Goal: Navigation & Orientation: Find specific page/section

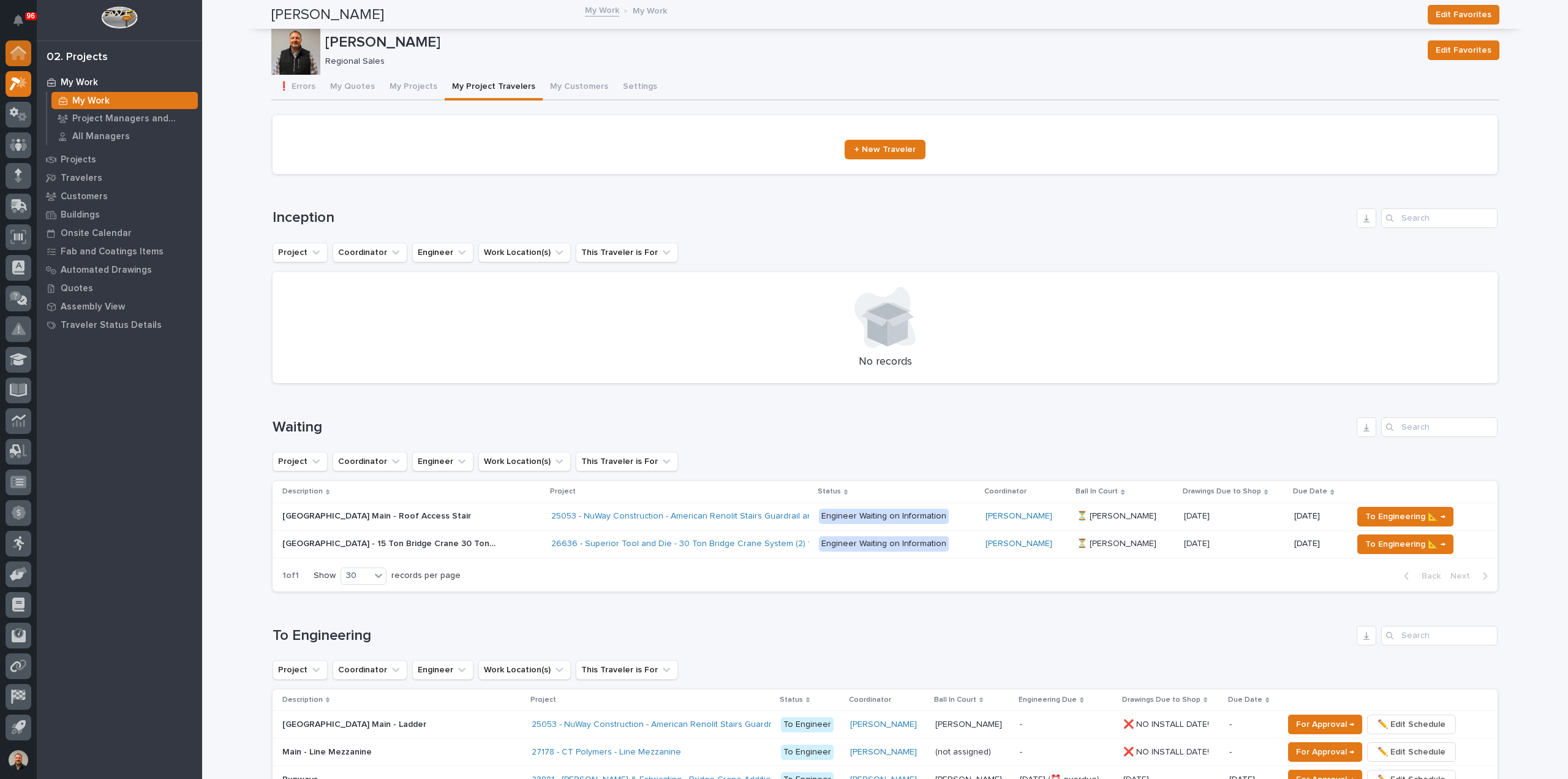
click at [20, 49] on icon at bounding box center [18, 54] width 12 height 12
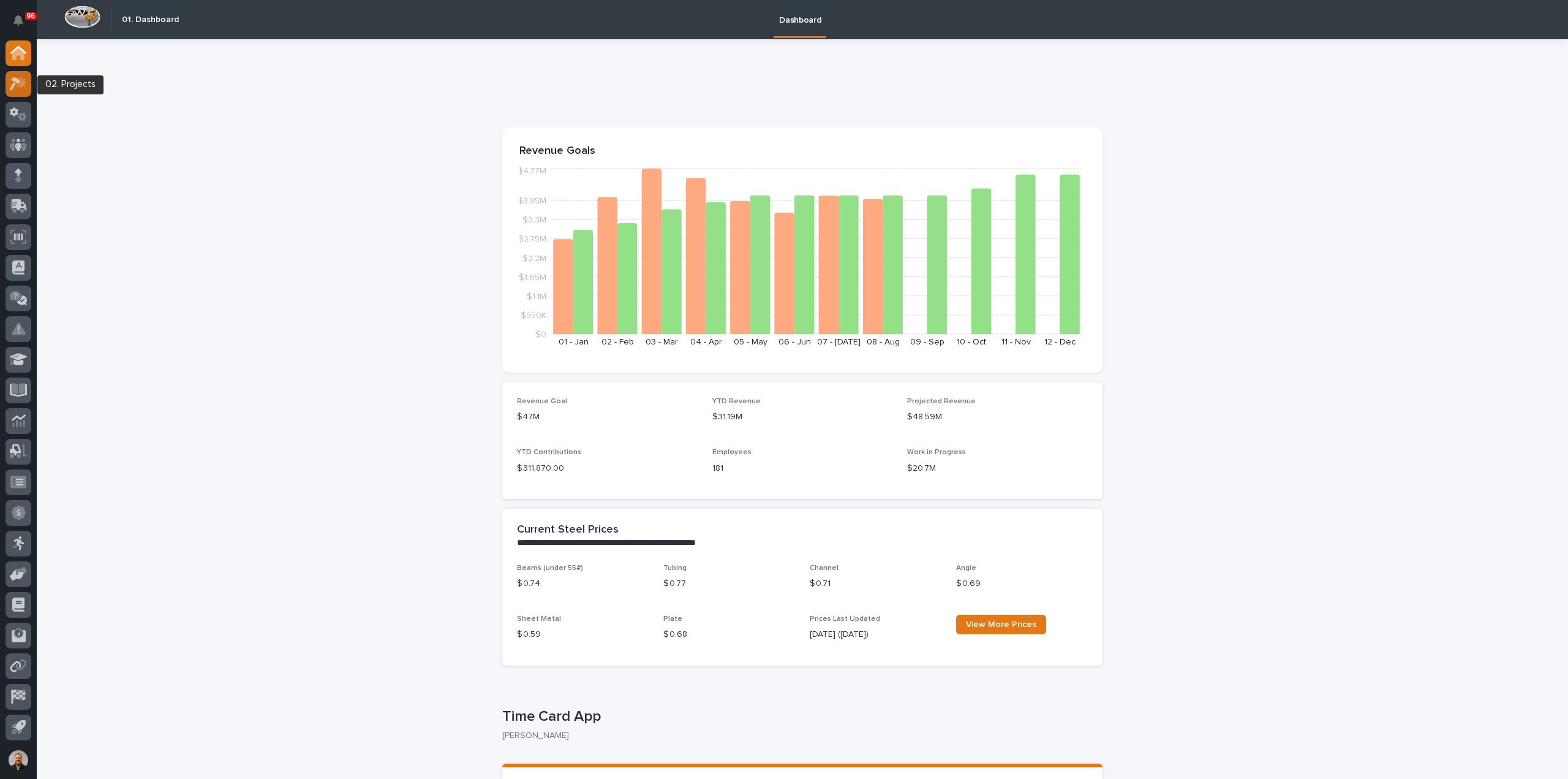
click at [19, 80] on icon at bounding box center [15, 85] width 11 height 14
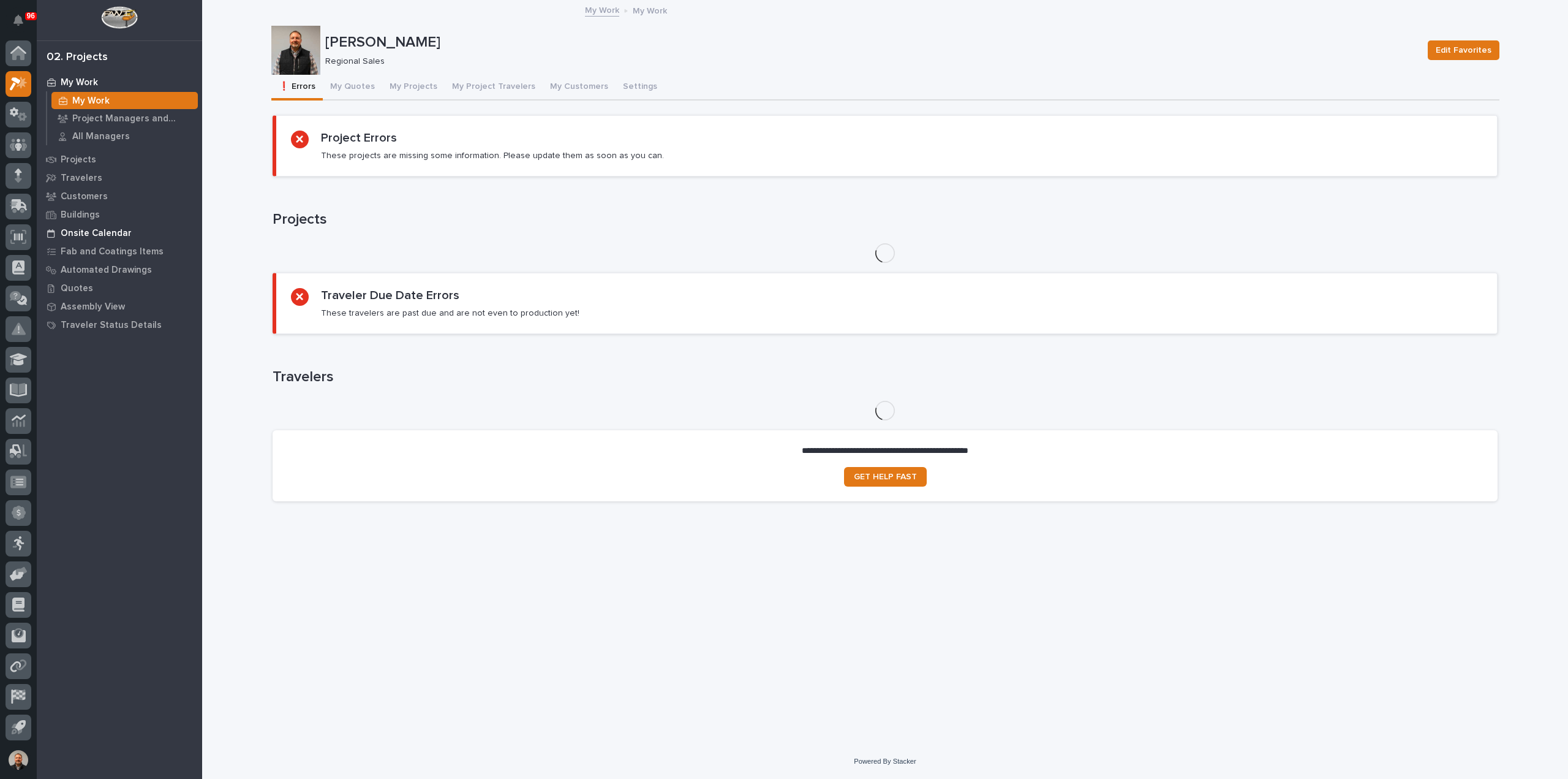
click at [92, 234] on p "Onsite Calendar" at bounding box center [96, 233] width 71 height 11
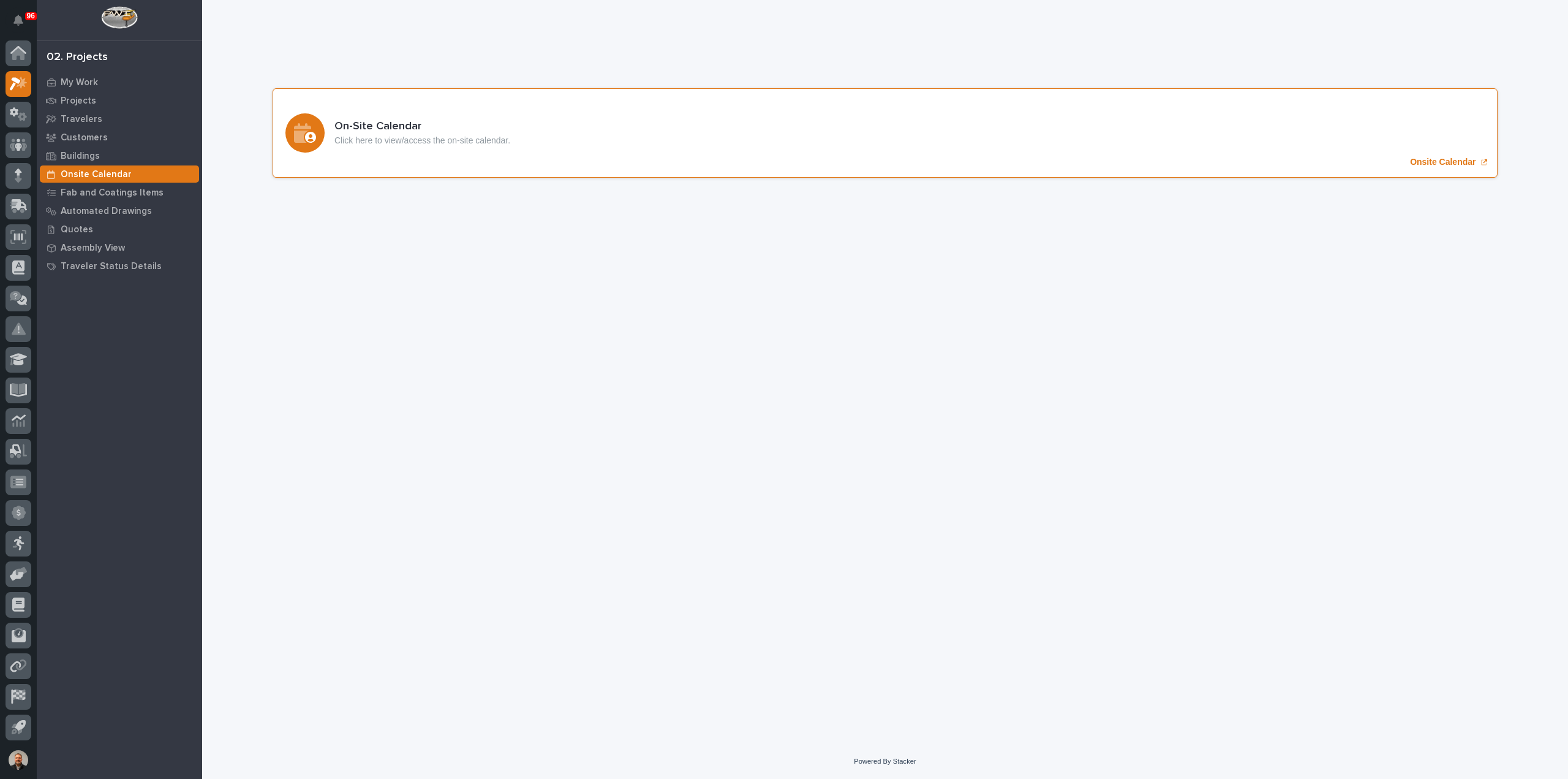
click at [1447, 163] on p "Onsite Calendar" at bounding box center [1443, 161] width 66 height 10
click at [84, 81] on p "My Work" at bounding box center [80, 83] width 38 height 11
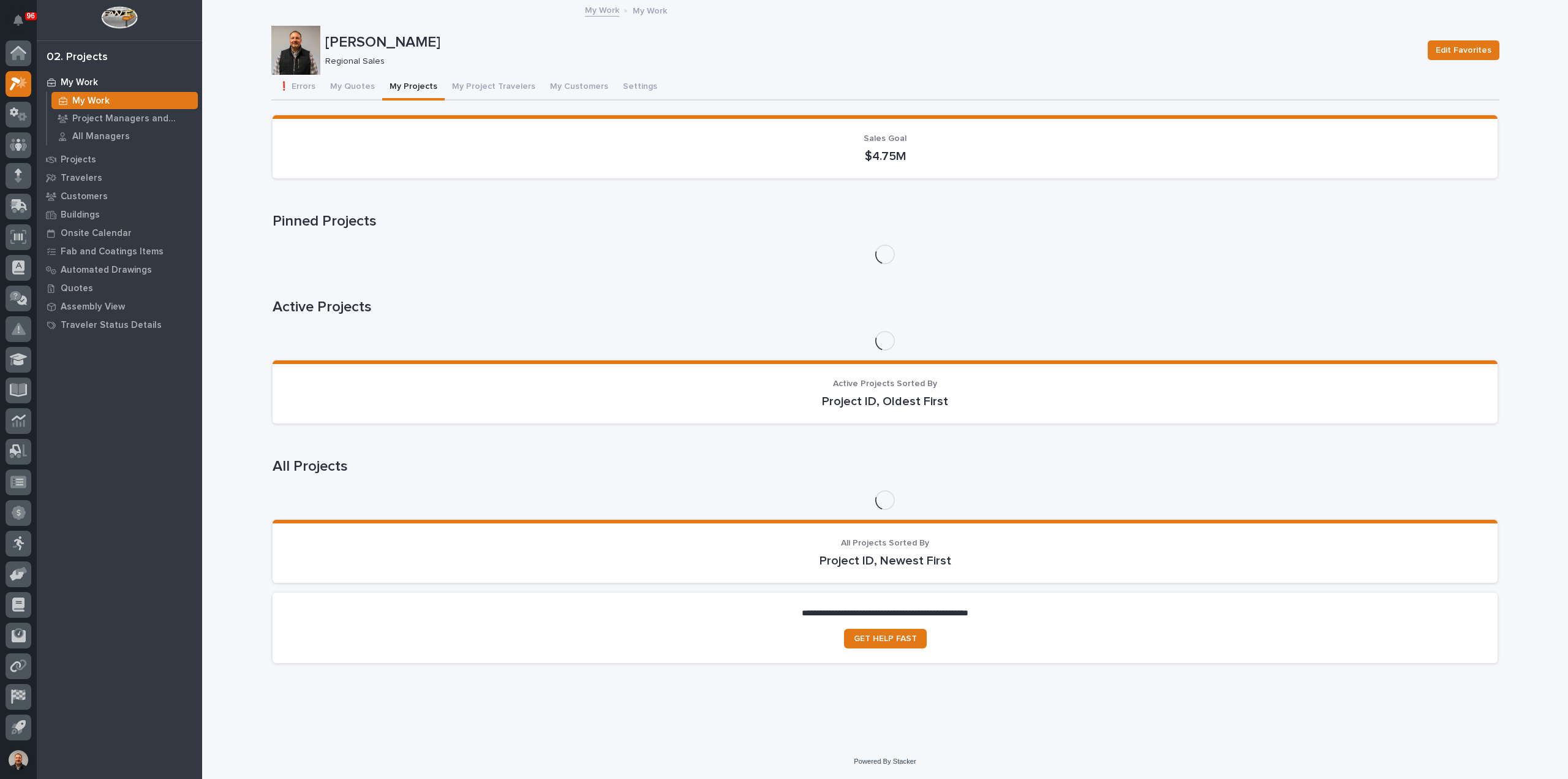
click at [405, 86] on button "My Projects" at bounding box center [413, 88] width 63 height 26
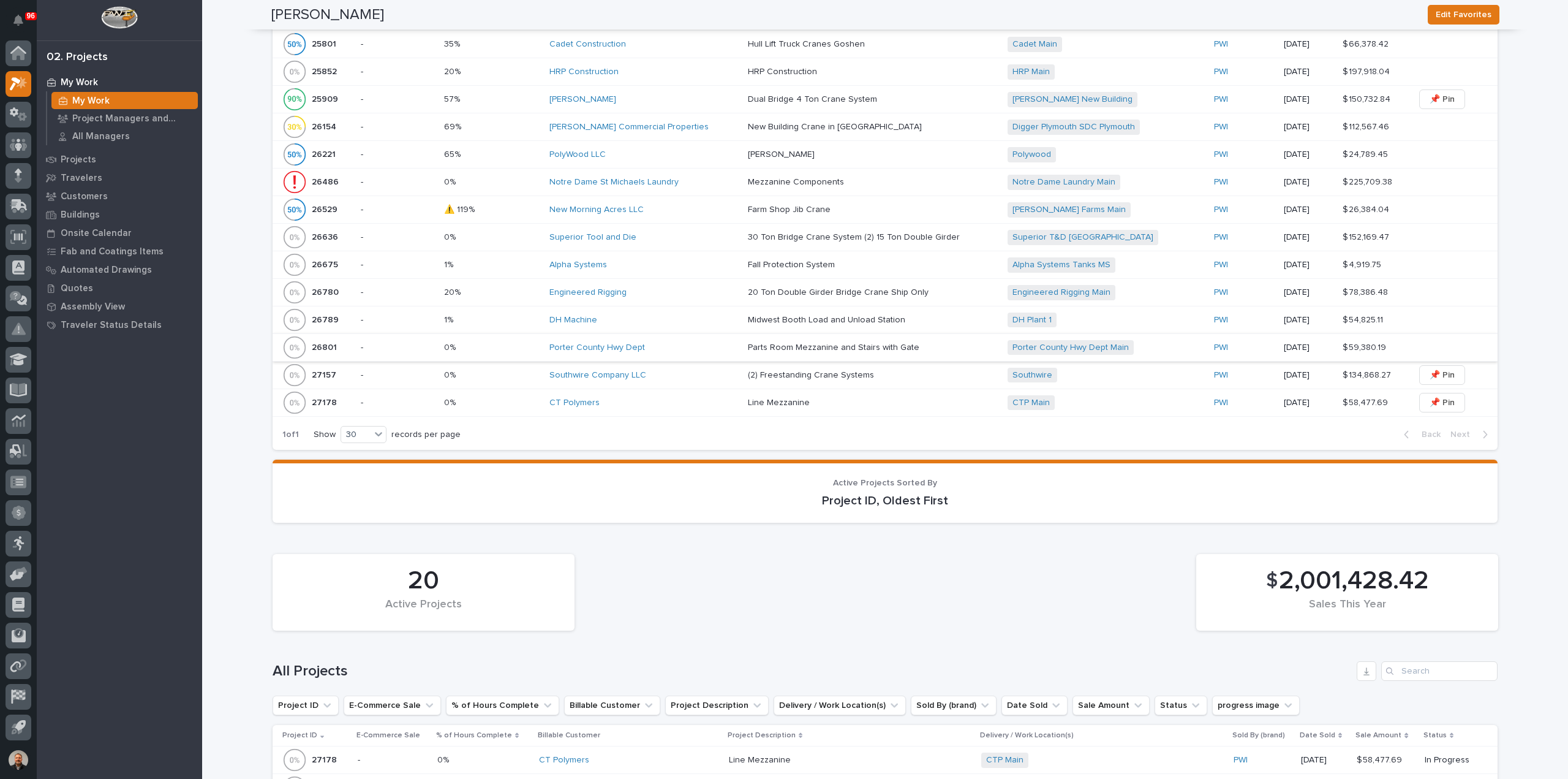
scroll to position [1410, 0]
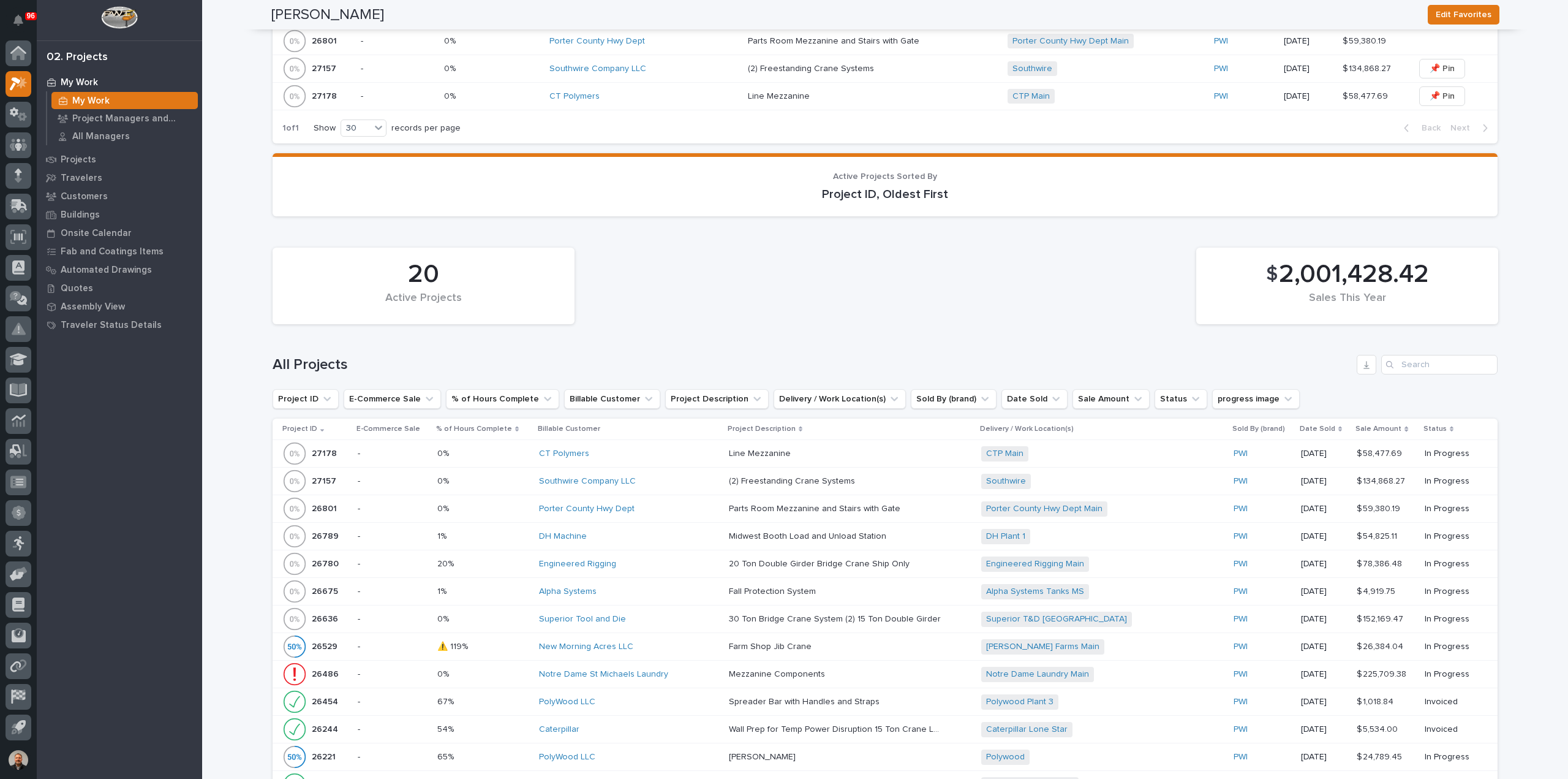
click at [324, 446] on p "27178" at bounding box center [326, 452] width 28 height 13
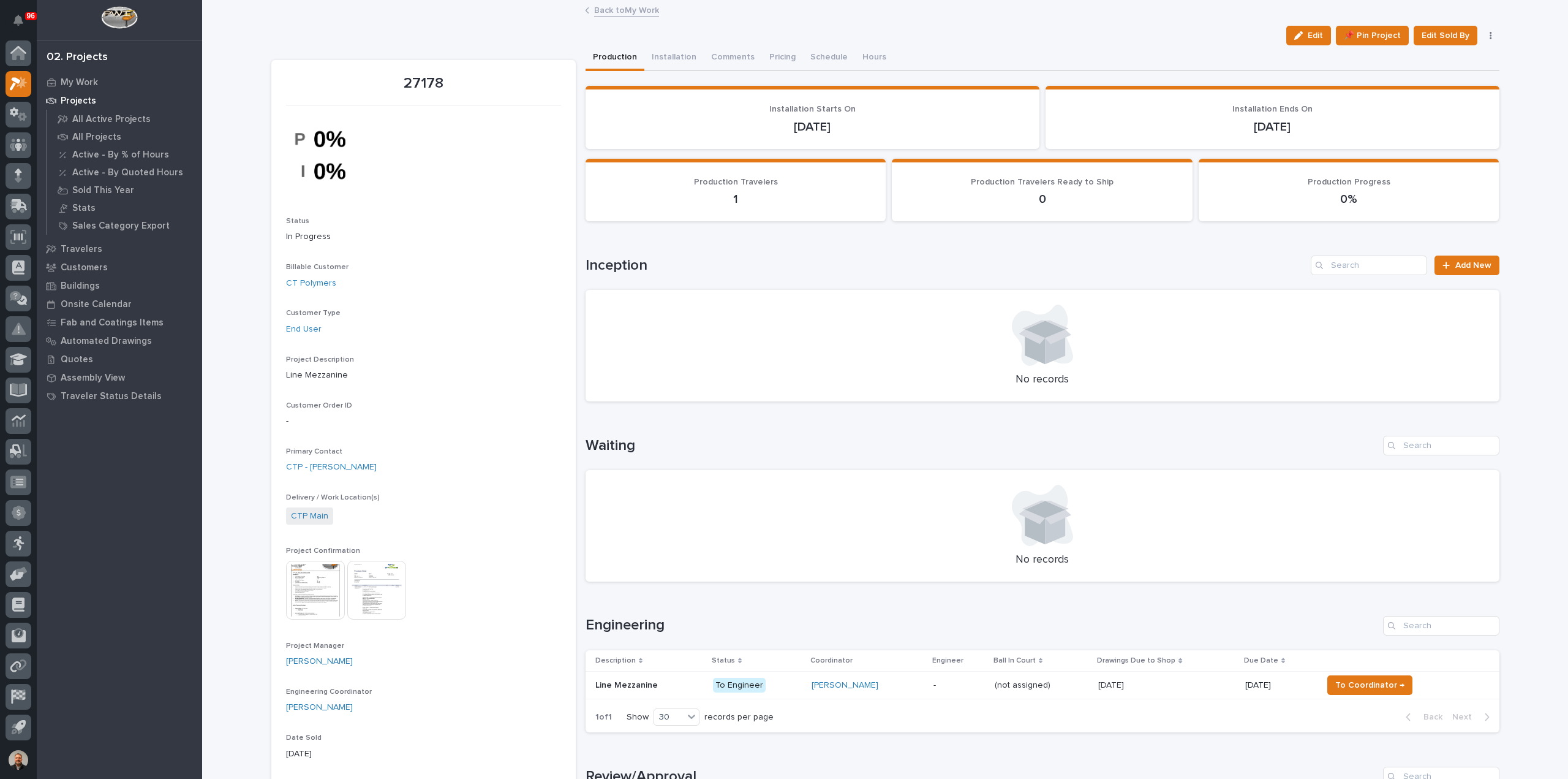
click at [629, 12] on link "Back to My Work" at bounding box center [626, 9] width 65 height 14
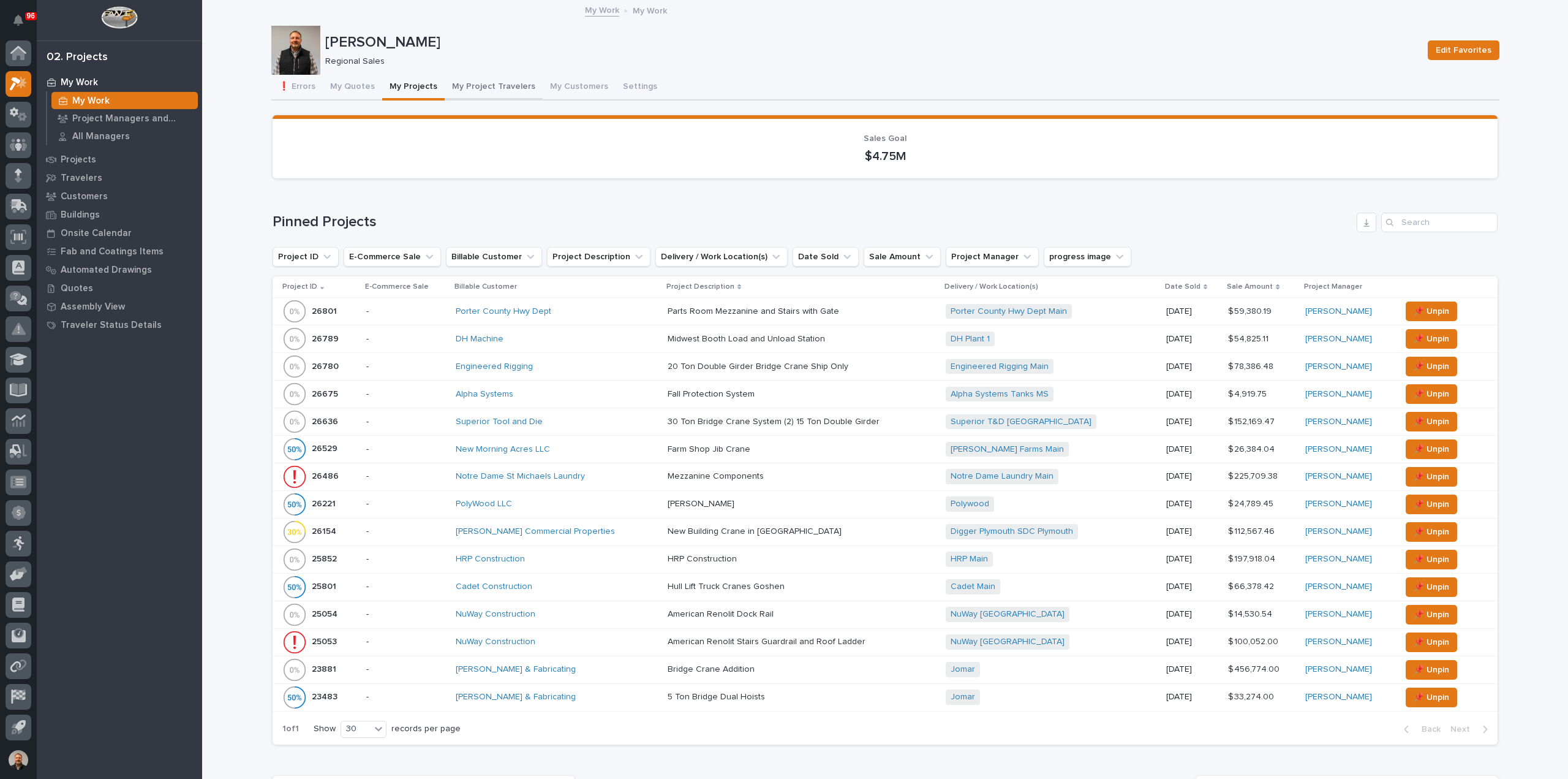
click at [468, 83] on button "My Project Travelers" at bounding box center [494, 88] width 98 height 26
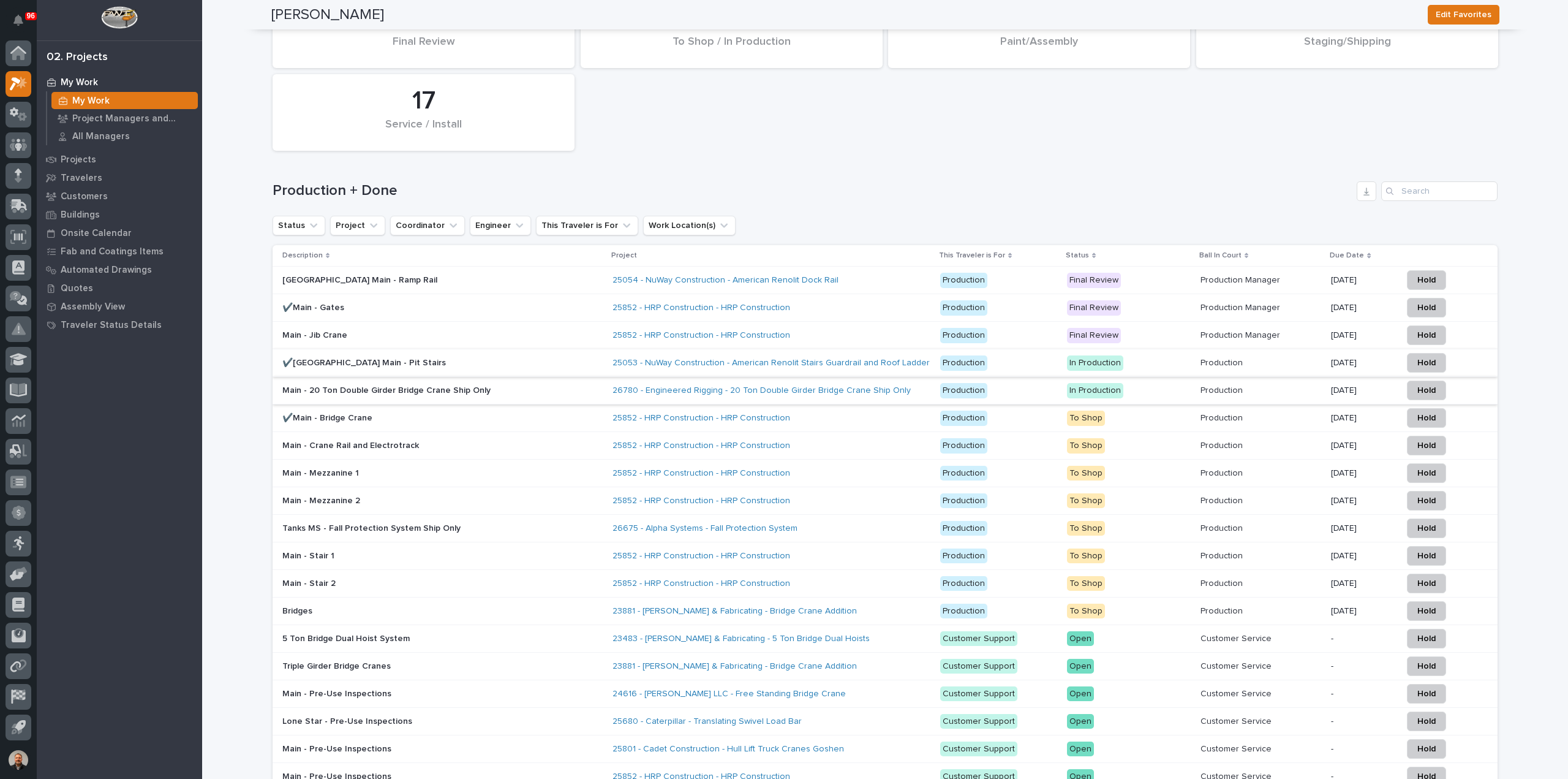
scroll to position [1555, 0]
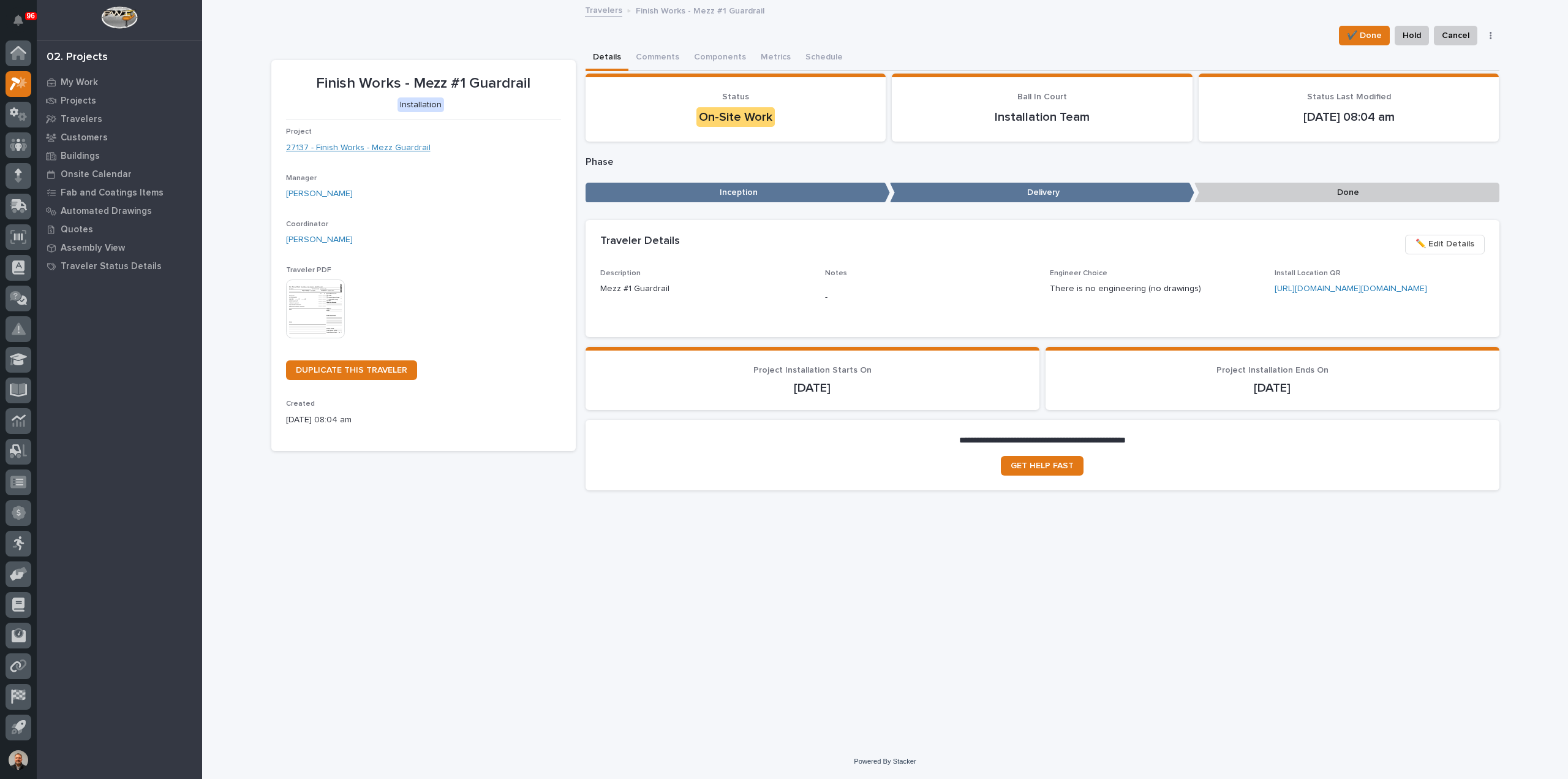
click at [356, 147] on link "27137 - Finish Works - Mezz Guardrail" at bounding box center [357, 147] width 144 height 13
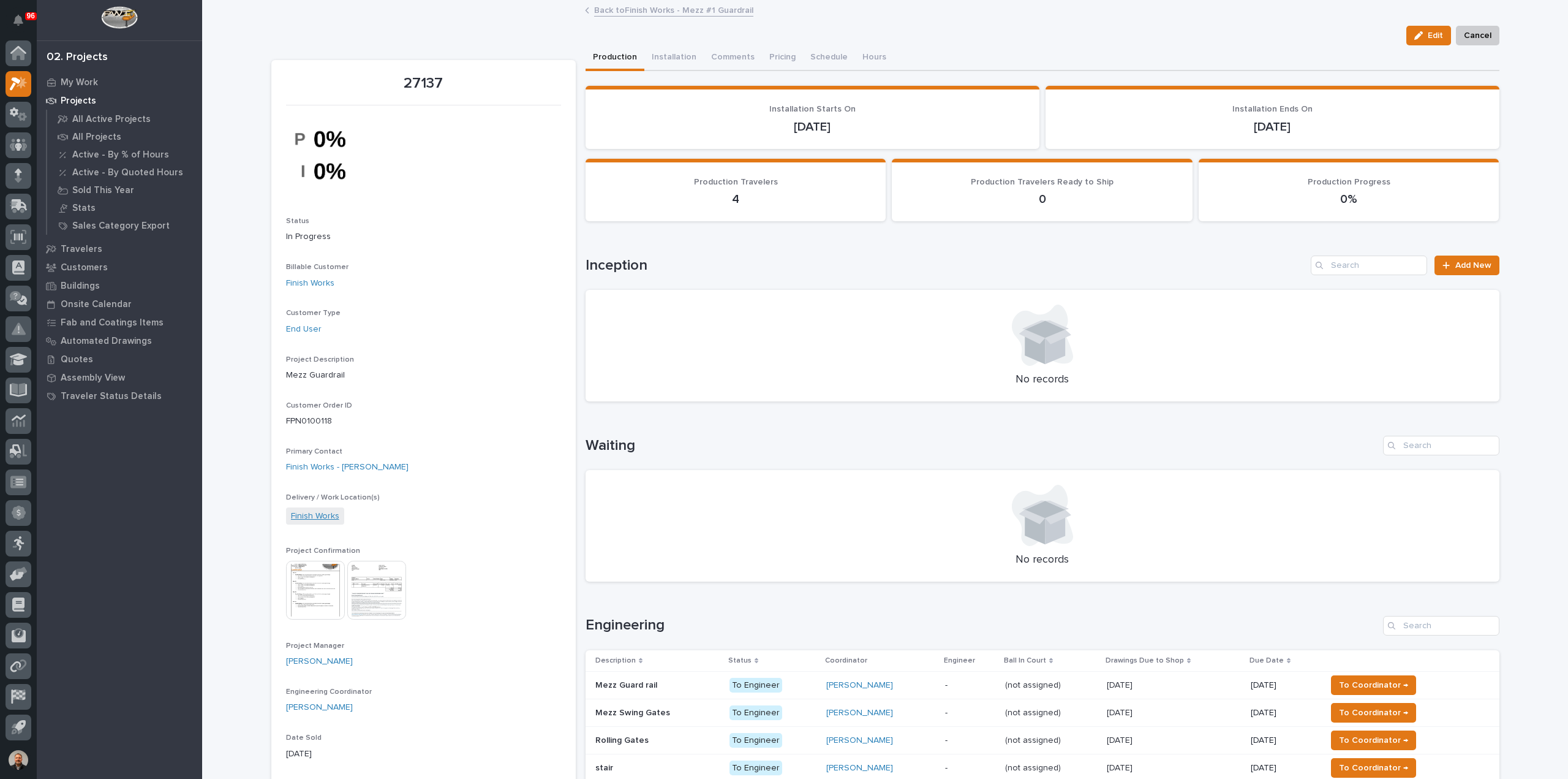
click at [307, 514] on link "Finish Works" at bounding box center [315, 516] width 49 height 13
